Goal: Navigation & Orientation: Go to known website

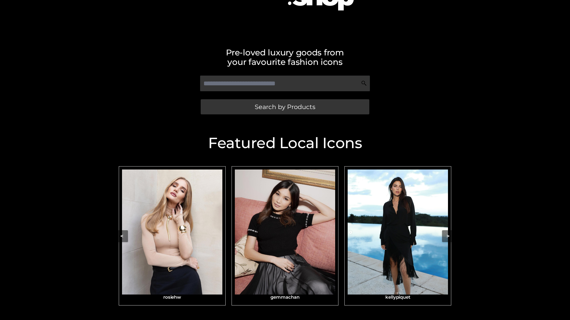
scroll to position [99, 0]
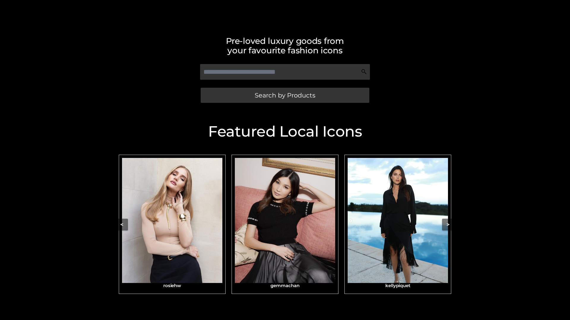
scroll to position [126, 0]
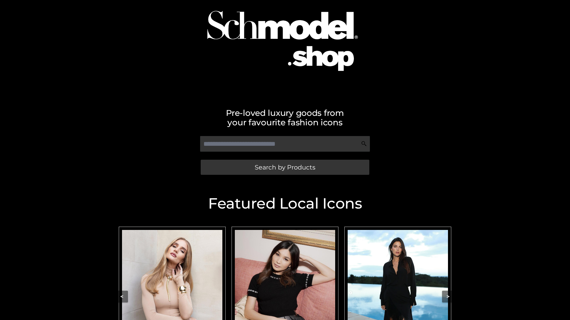
scroll to position [40, 0]
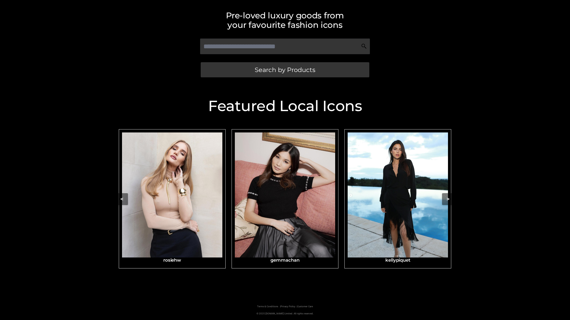
scroll to position [126, 0]
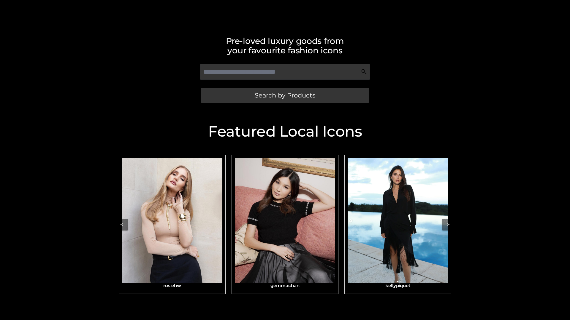
scroll to position [126, 0]
